Goal: Task Accomplishment & Management: Use online tool/utility

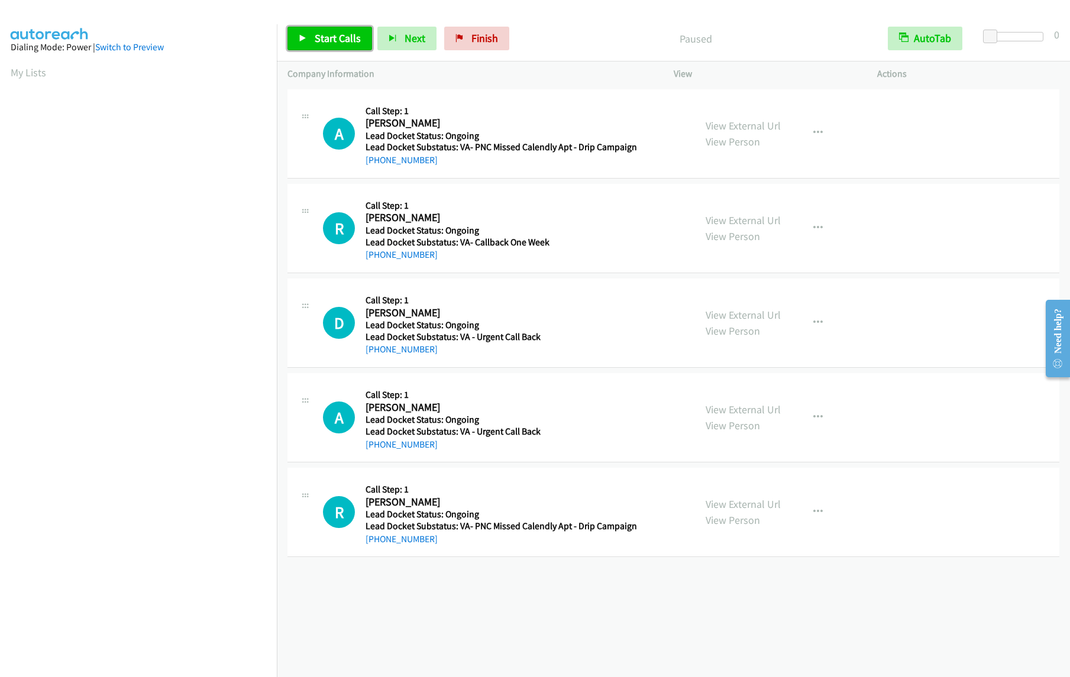
click at [335, 43] on span "Start Calls" at bounding box center [338, 38] width 46 height 14
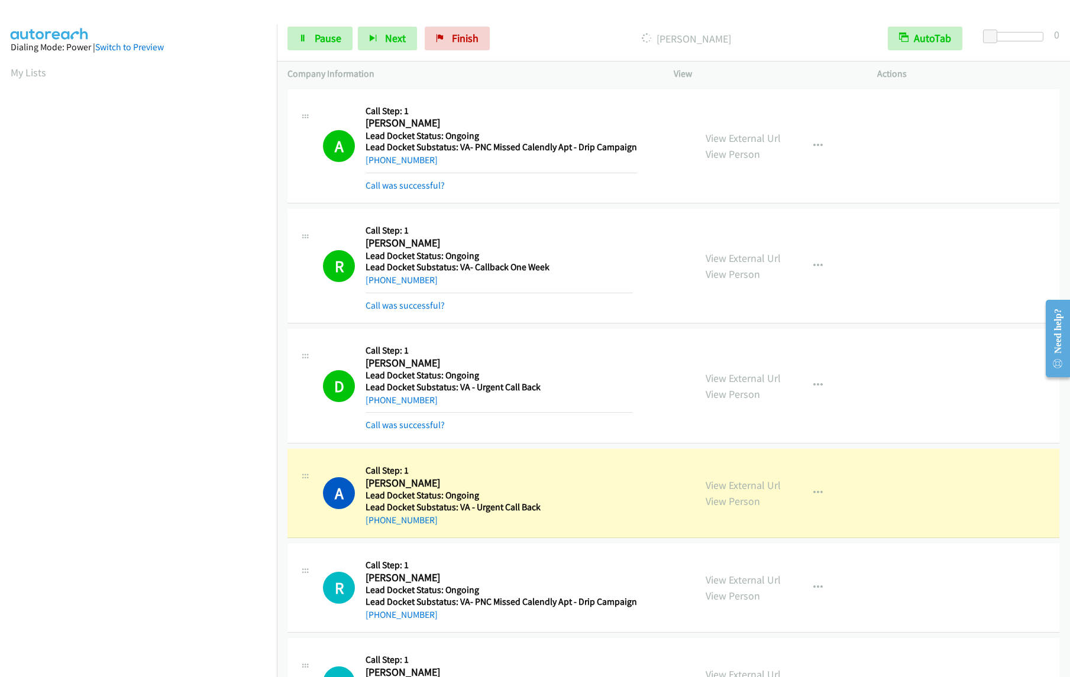
drag, startPoint x: 923, startPoint y: 254, endPoint x: 902, endPoint y: 252, distance: 21.3
click at [923, 254] on div "R Callback Scheduled Call Step: 1 Russ Johnson America/New_York Lead Docket Sta…" at bounding box center [673, 266] width 772 height 115
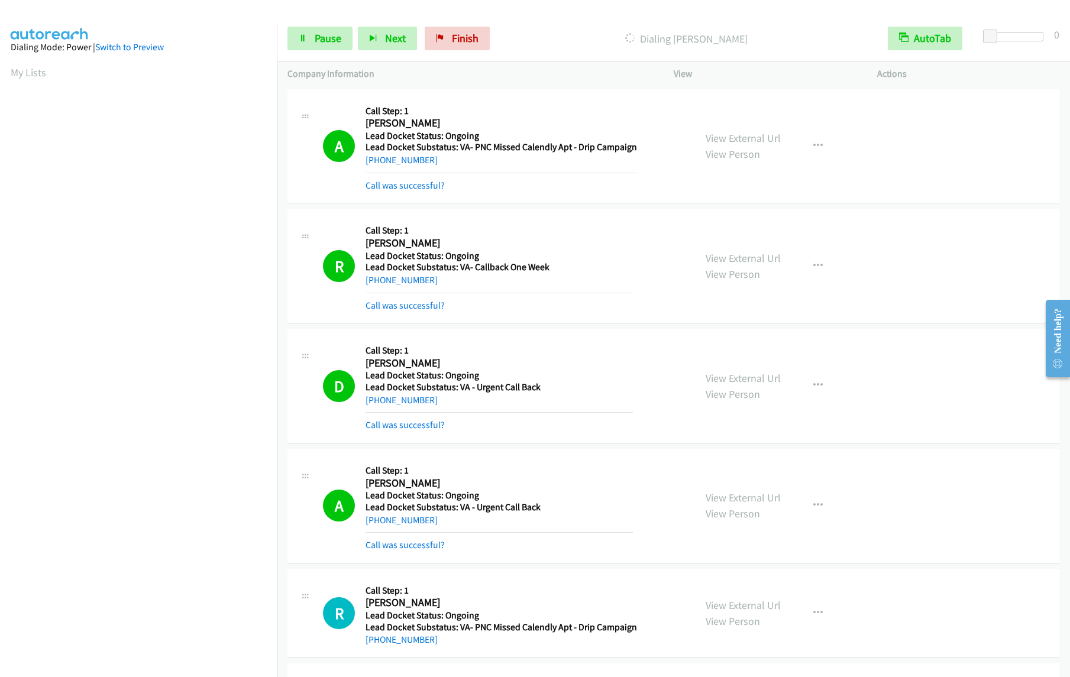
click at [1058, 554] on td "A Callback Scheduled Call Step: 1 Angel Greene America/New_York Lead Docket Sta…" at bounding box center [673, 506] width 793 height 120
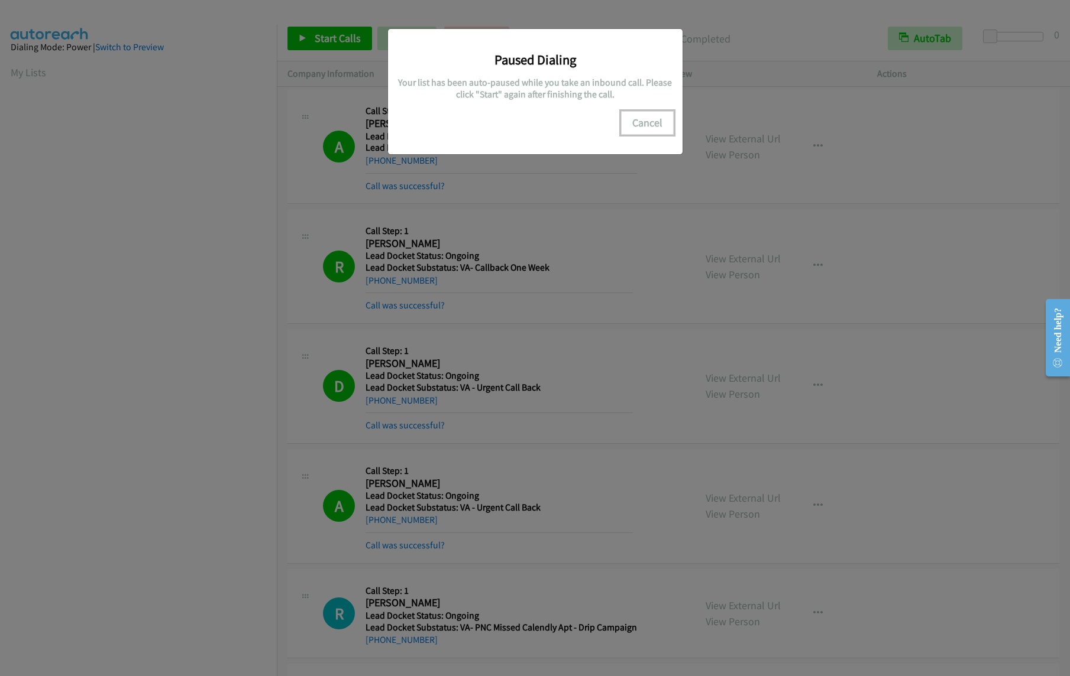
click at [647, 127] on button "Cancel" at bounding box center [647, 123] width 53 height 24
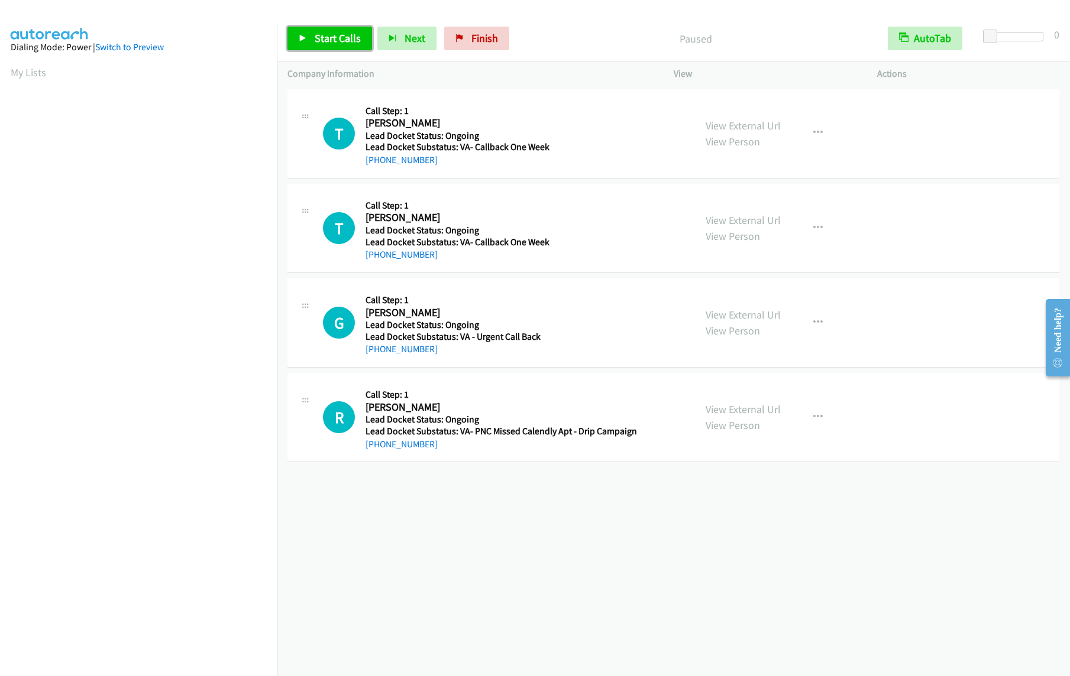
click at [330, 41] on span "Start Calls" at bounding box center [338, 38] width 46 height 14
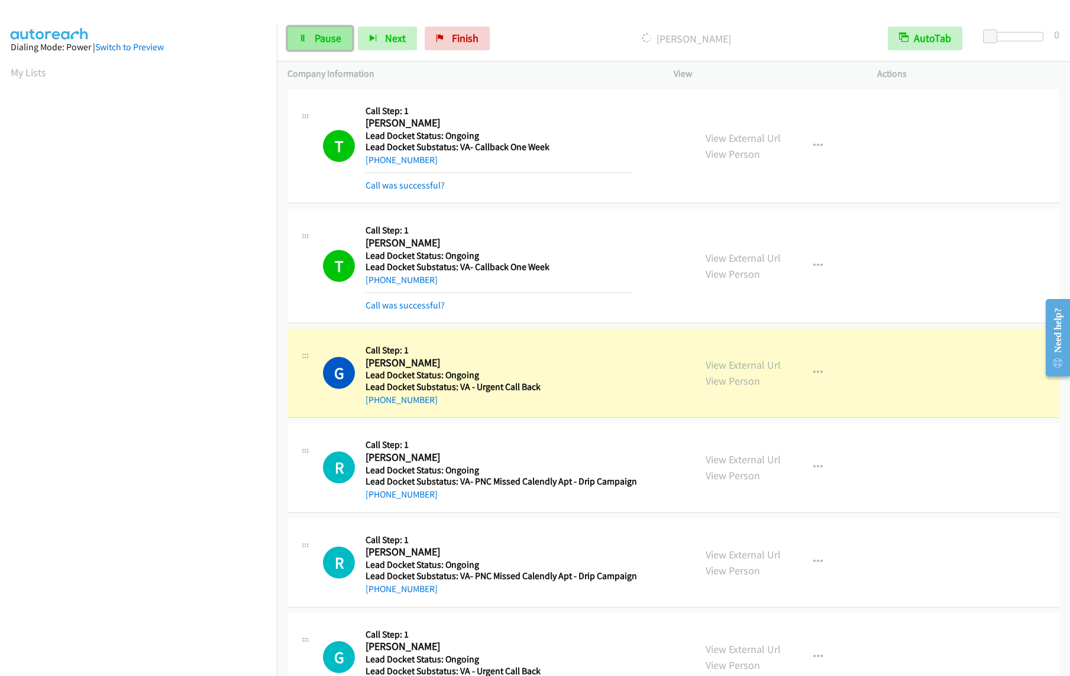
click at [326, 35] on span "Pause" at bounding box center [328, 38] width 27 height 14
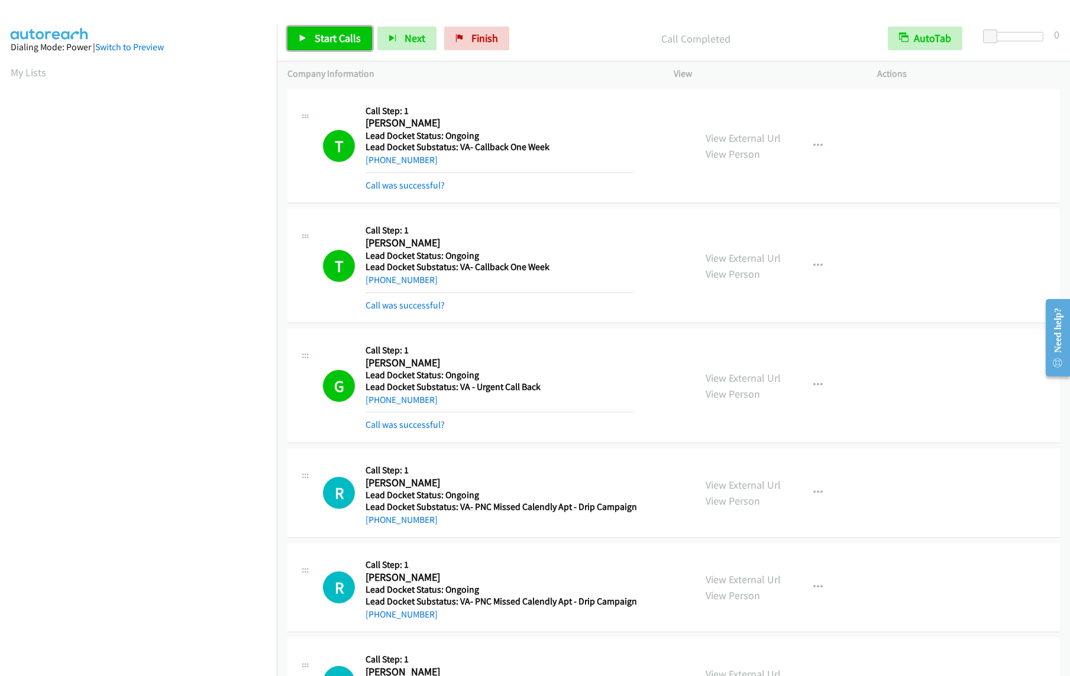
click at [315, 38] on span "Start Calls" at bounding box center [338, 38] width 46 height 14
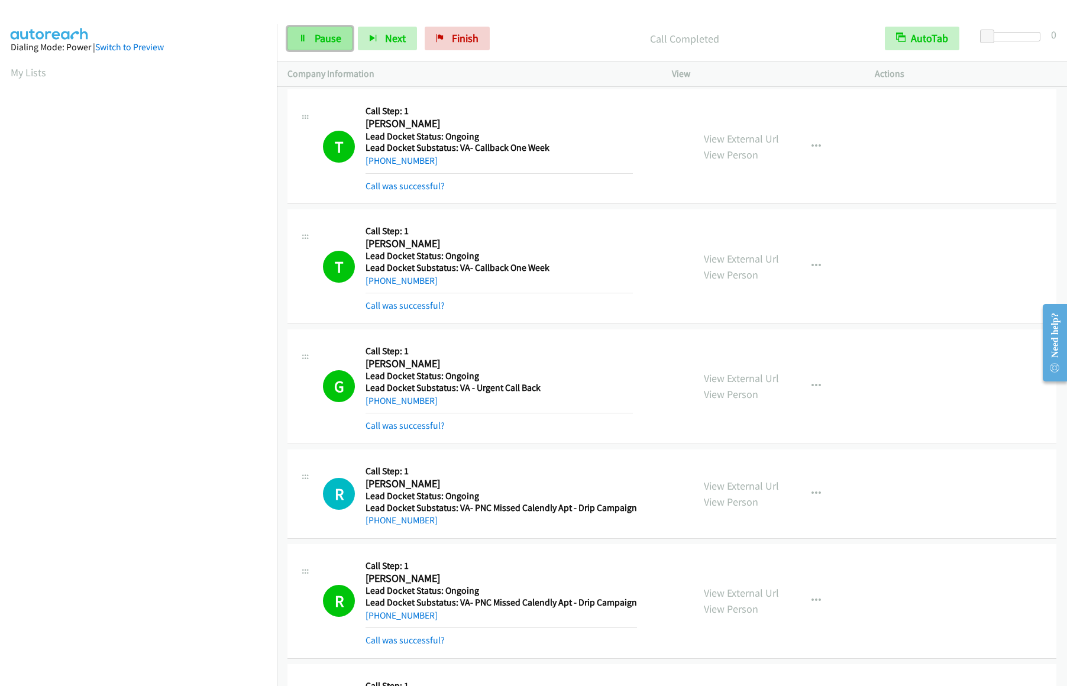
click at [309, 43] on link "Pause" at bounding box center [319, 39] width 65 height 24
click at [309, 44] on link "Start Calls" at bounding box center [329, 39] width 85 height 24
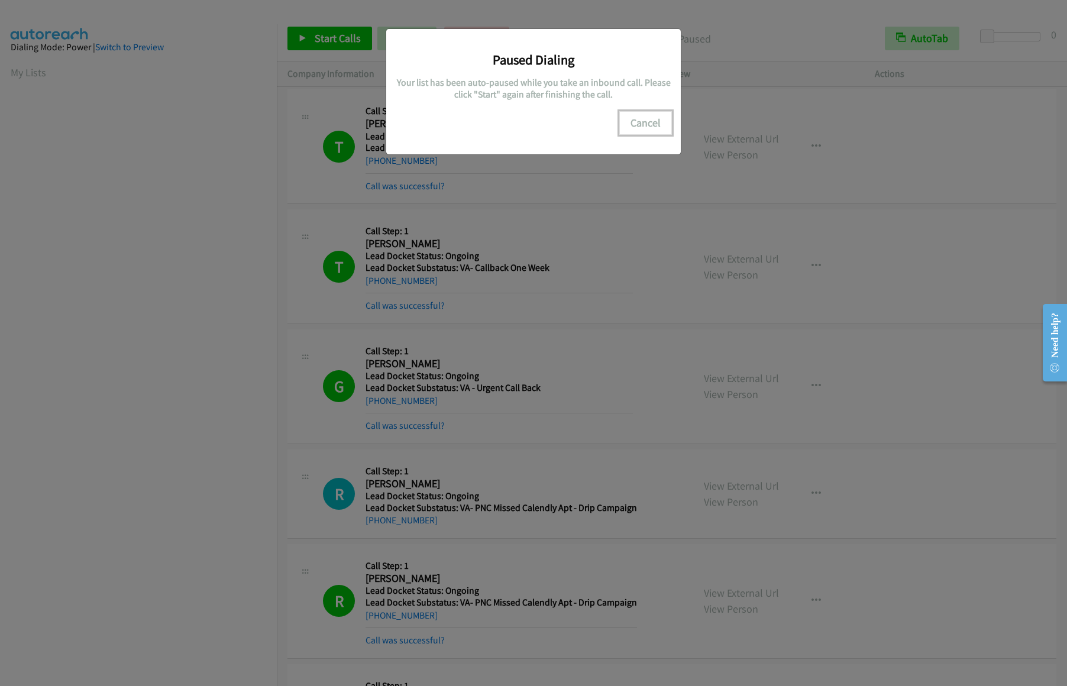
click at [634, 128] on button "Cancel" at bounding box center [645, 123] width 53 height 24
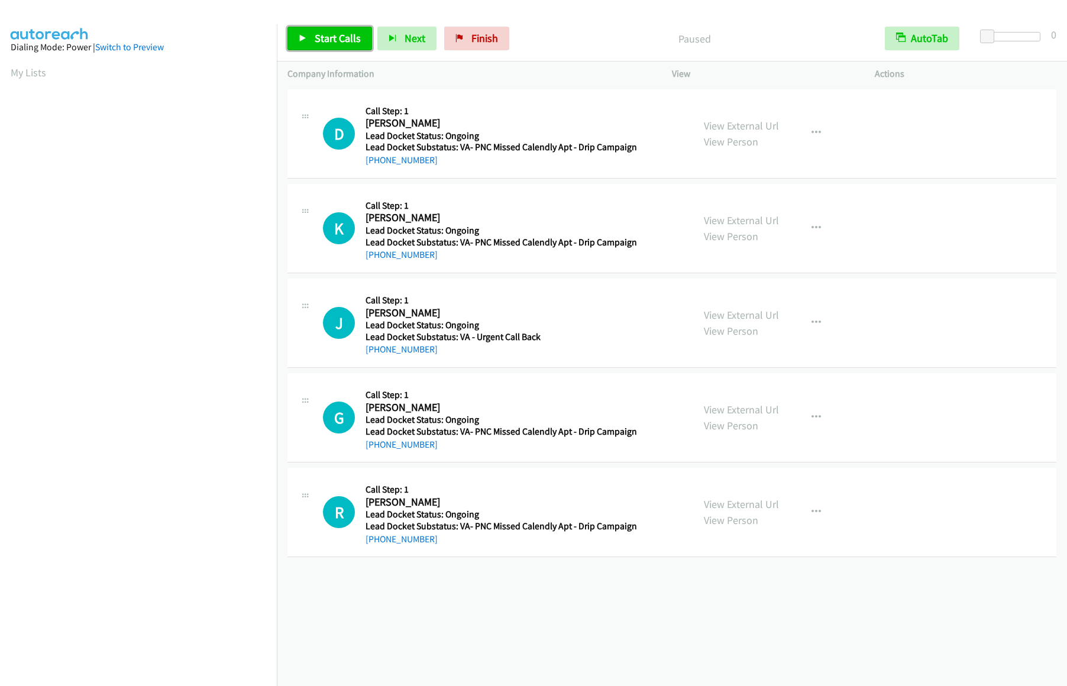
click at [331, 35] on span "Start Calls" at bounding box center [338, 38] width 46 height 14
